Goal: Transaction & Acquisition: Subscribe to service/newsletter

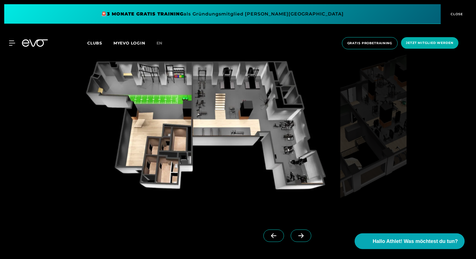
scroll to position [555, 0]
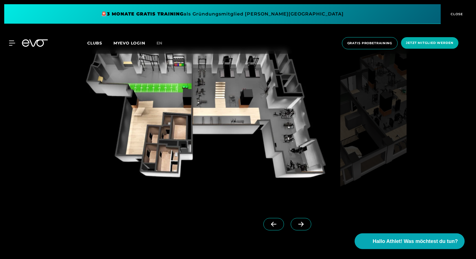
click at [375, 173] on img at bounding box center [373, 117] width 67 height 173
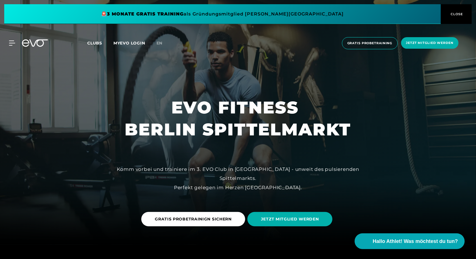
scroll to position [0, 0]
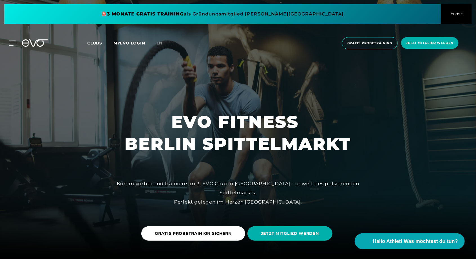
click at [13, 44] on icon at bounding box center [13, 43] width 8 height 5
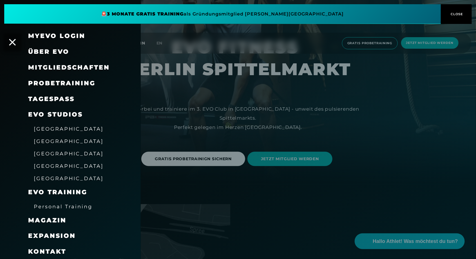
scroll to position [78, 0]
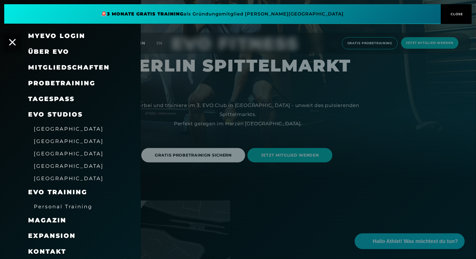
click at [36, 71] on span "Mitgliedschaften" at bounding box center [69, 68] width 82 height 8
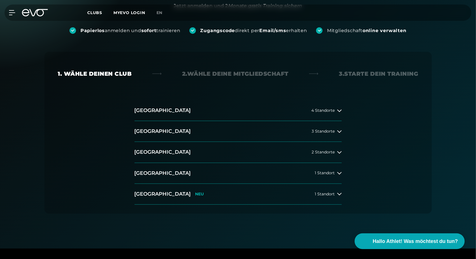
scroll to position [73, 0]
click at [329, 132] on span "3 Standorte" at bounding box center [323, 131] width 23 height 4
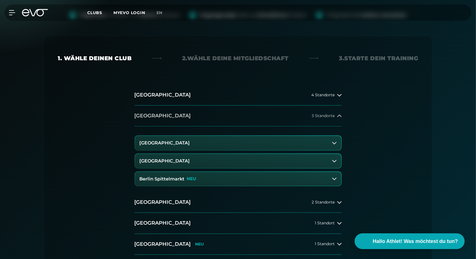
scroll to position [89, 0]
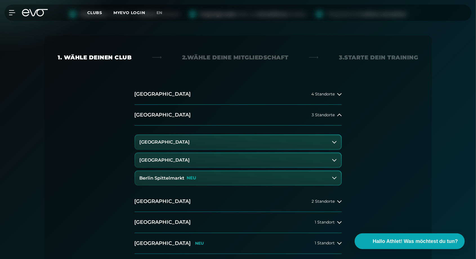
click at [182, 179] on h3 "Berlin Spittelmarkt" at bounding box center [162, 178] width 45 height 5
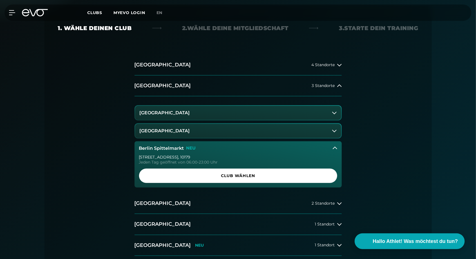
scroll to position [119, 0]
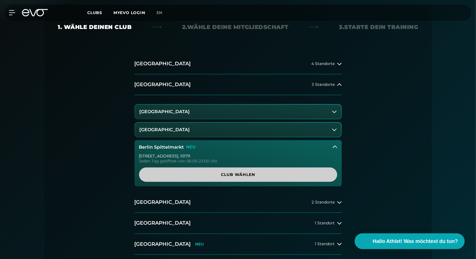
click at [228, 177] on span "Club wählen" at bounding box center [238, 175] width 171 height 6
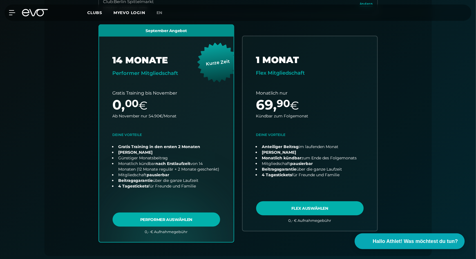
scroll to position [183, 0]
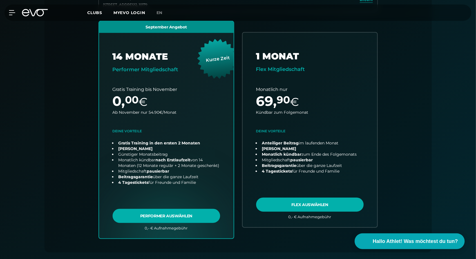
click at [30, 151] on div "Papierlos anmelden und sofort trainieren Zugangscode direkt per Email/sms erhal…" at bounding box center [238, 133] width 476 height 469
click at [31, 153] on div "Papierlos anmelden und sofort trainieren Zugangscode direkt per Email/sms erhal…" at bounding box center [238, 133] width 476 height 469
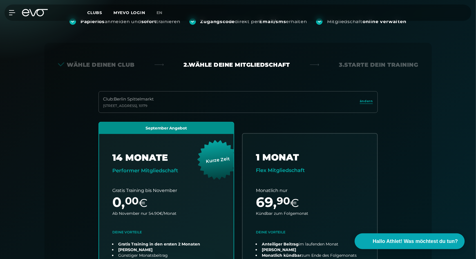
scroll to position [79, 0]
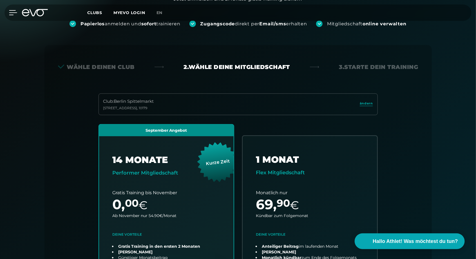
click at [14, 15] on icon at bounding box center [13, 12] width 8 height 5
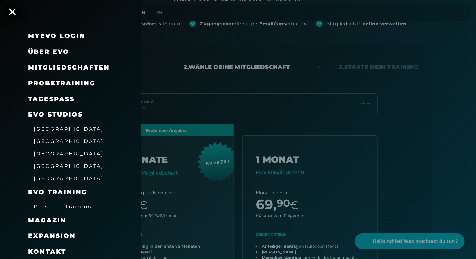
click at [42, 142] on span "[GEOGRAPHIC_DATA]" at bounding box center [69, 141] width 70 height 6
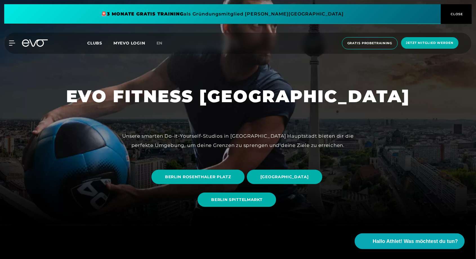
scroll to position [34, 0]
click at [251, 202] on span "BERLIN SPITTELMARKT" at bounding box center [236, 199] width 51 height 6
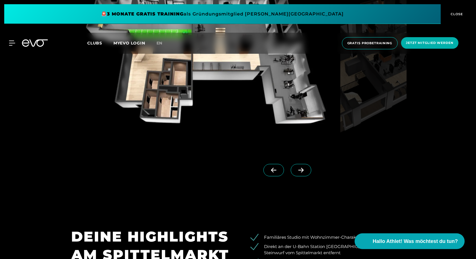
scroll to position [600, 0]
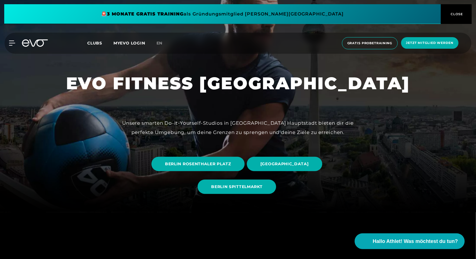
scroll to position [47, 0]
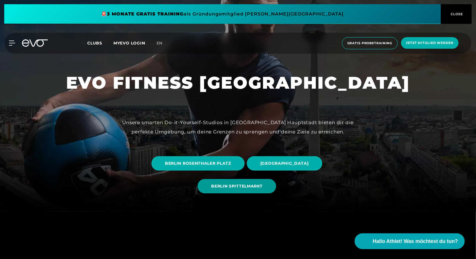
click at [266, 193] on span "BERLIN SPITTELMARKT" at bounding box center [237, 186] width 78 height 14
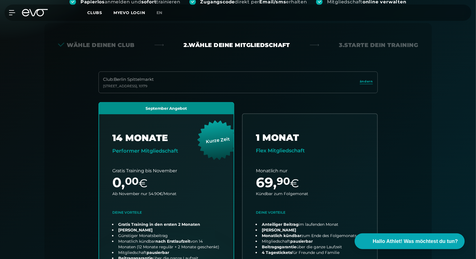
scroll to position [124, 0]
